Goal: Task Accomplishment & Management: Manage account settings

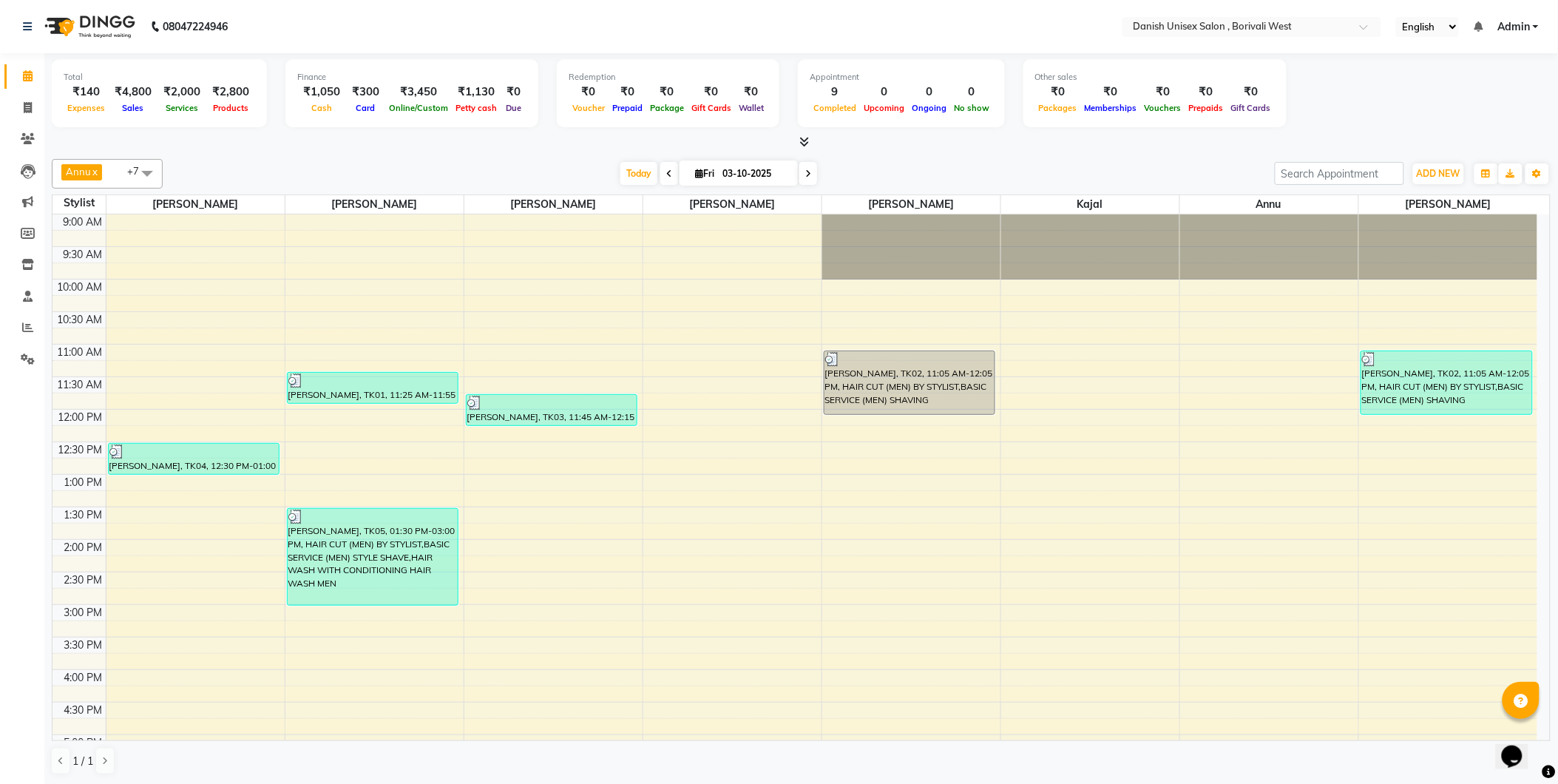
click at [1538, 26] on link "Admin" at bounding box center [1518, 27] width 41 height 15
click at [1470, 102] on link "Sign out" at bounding box center [1463, 101] width 136 height 23
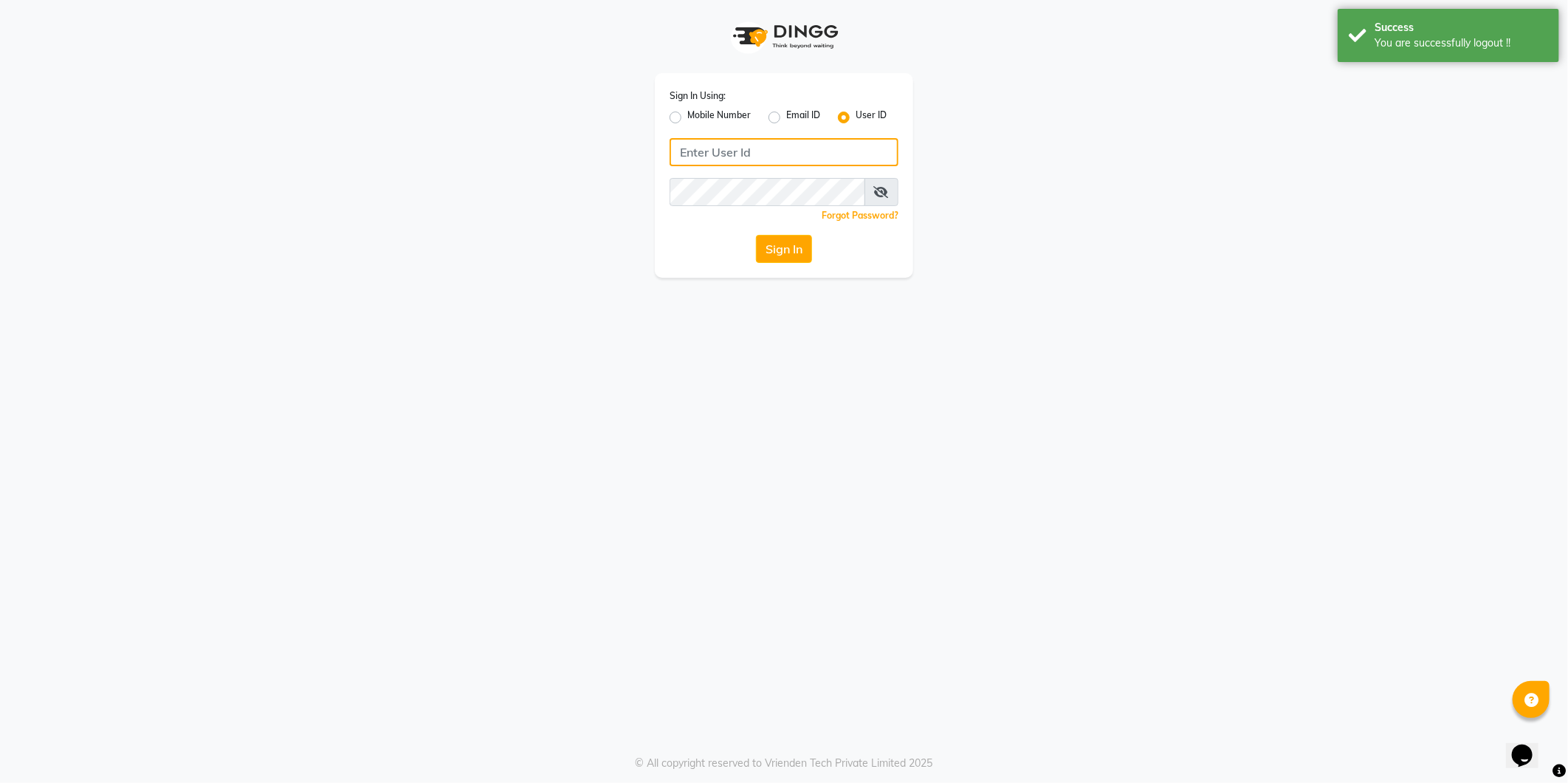
type input "[PERSON_NAME]"
click at [687, 117] on label "Mobile Number" at bounding box center [719, 117] width 64 height 18
click at [687, 117] on input "Mobile Number" at bounding box center [691, 113] width 9 height 9
radio input "true"
radio input "false"
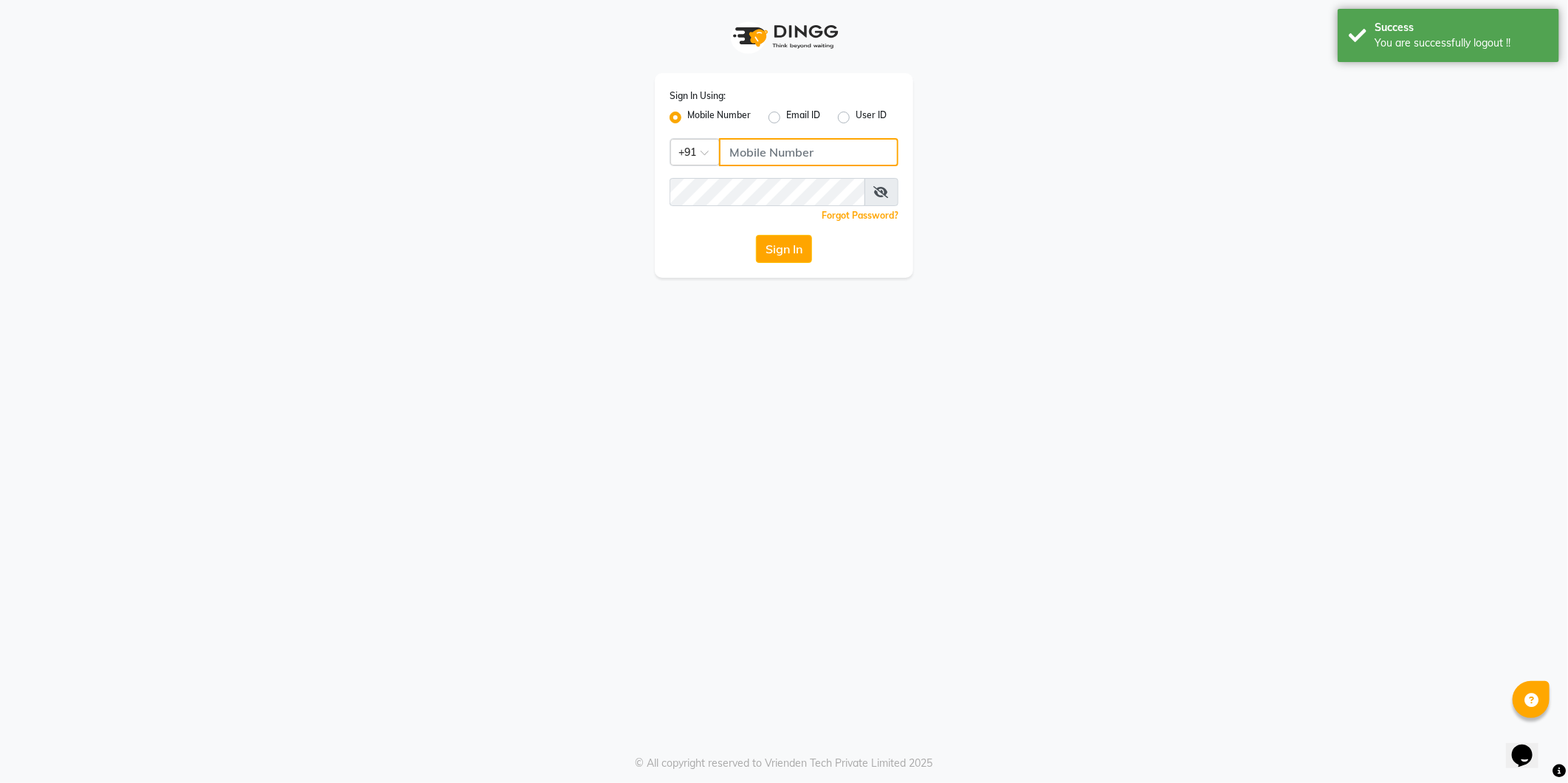
click at [742, 153] on input "Username" at bounding box center [808, 151] width 179 height 28
type input "9372078213"
click at [785, 246] on button "Sign In" at bounding box center [784, 248] width 56 height 28
